Goal: Find contact information: Find contact information

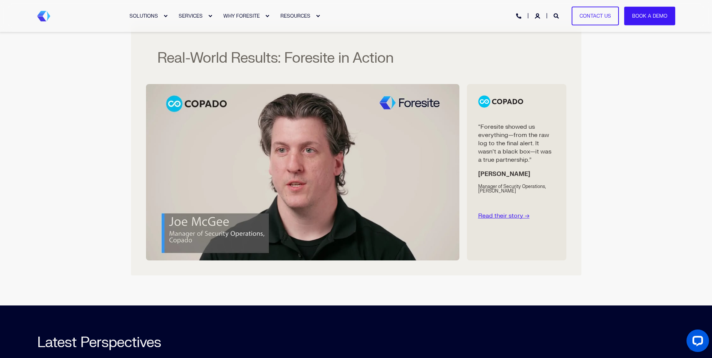
scroll to position [1807, 0]
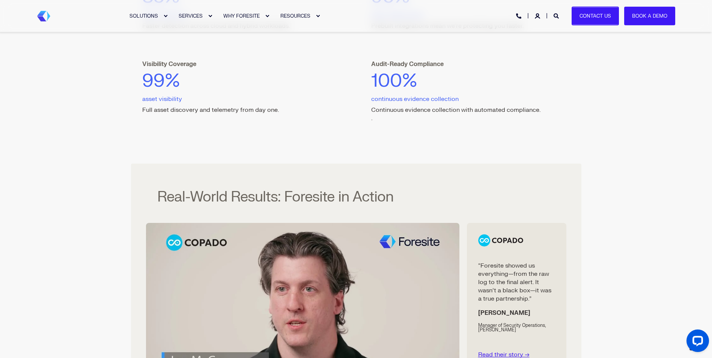
click at [616, 10] on link "Contact Us" at bounding box center [594, 15] width 47 height 19
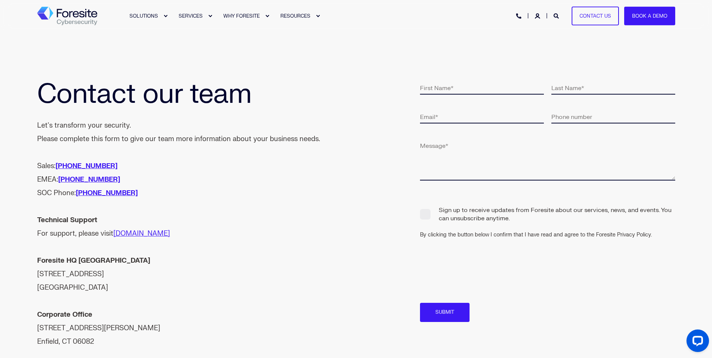
click at [87, 15] on img "Back to Home" at bounding box center [67, 16] width 60 height 19
